Goal: Information Seeking & Learning: Learn about a topic

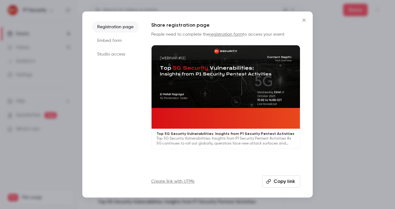
click at [378, 36] on div at bounding box center [197, 104] width 395 height 209
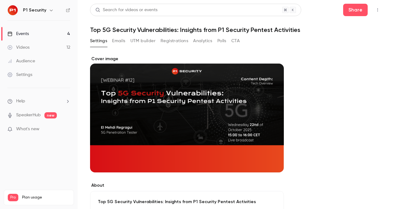
click at [68, 30] on link "Events 4" at bounding box center [39, 34] width 78 height 14
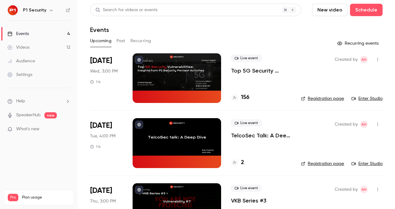
click at [243, 74] on p "Top 5G Security Vulnerabilities: Insights from P1 Security Pentest Activities" at bounding box center [261, 70] width 60 height 7
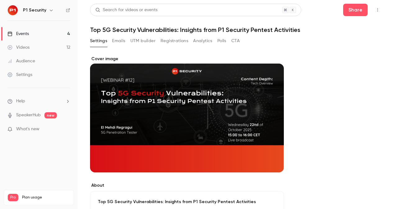
click at [170, 40] on button "Registrations" at bounding box center [175, 41] width 28 height 10
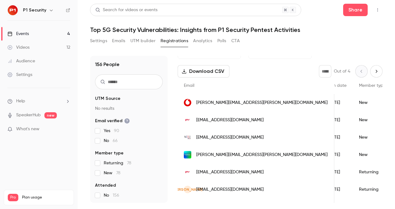
scroll to position [0, 85]
click at [35, 30] on link "Events 4" at bounding box center [39, 34] width 78 height 14
